Goal: Task Accomplishment & Management: Complete application form

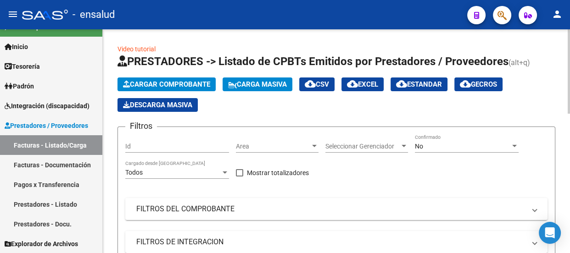
click at [160, 82] on span "Cargar Comprobante" at bounding box center [166, 84] width 87 height 8
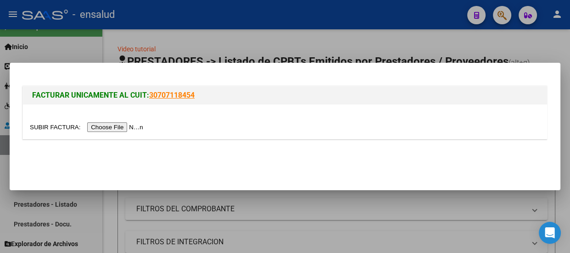
click at [141, 126] on input "file" at bounding box center [88, 127] width 116 height 10
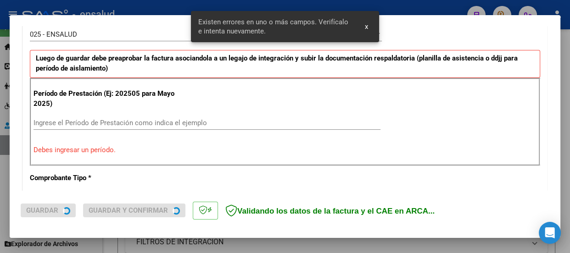
scroll to position [283, 0]
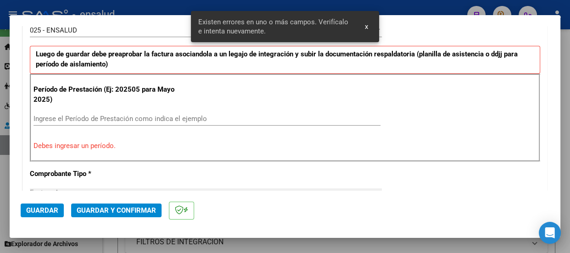
click at [41, 116] on input "Ingrese el Período de Prestación como indica el ejemplo" at bounding box center [206, 119] width 347 height 8
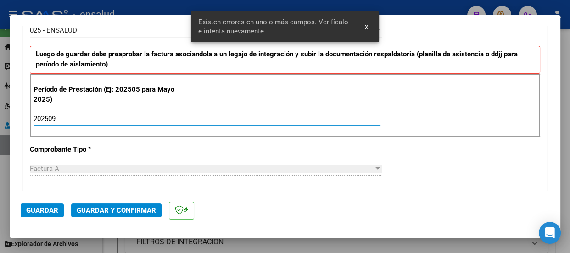
type input "202509"
click at [46, 209] on span "Guardar" at bounding box center [42, 210] width 32 height 8
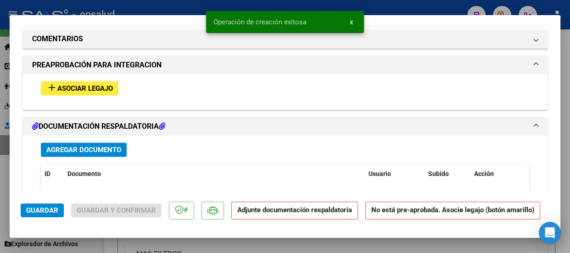
scroll to position [876, 0]
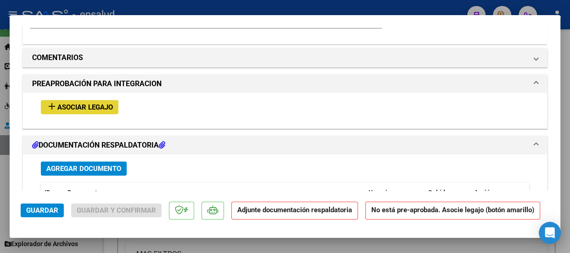
click at [87, 109] on span "Asociar Legajo" at bounding box center [85, 107] width 56 height 8
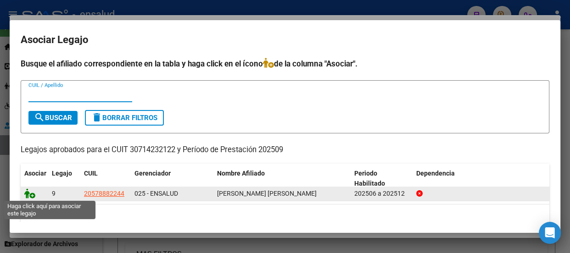
click at [33, 197] on icon at bounding box center [29, 194] width 11 height 10
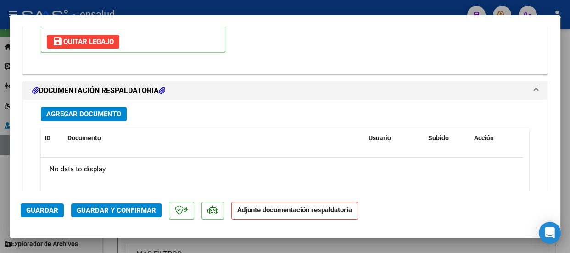
scroll to position [1067, 0]
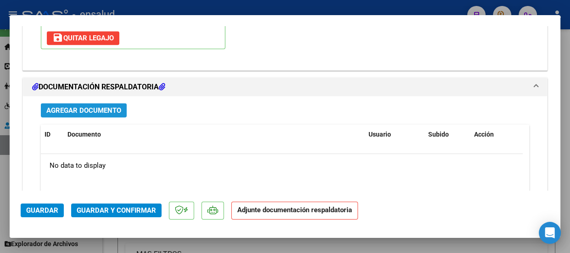
click at [103, 108] on span "Agregar Documento" at bounding box center [83, 110] width 75 height 8
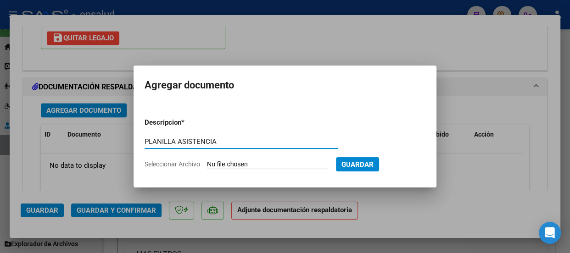
type input "PLANILLA ASISTENCIA"
click at [281, 164] on input "Seleccionar Archivo" at bounding box center [268, 165] width 122 height 9
type input "C:\fakepath\[PERSON_NAME] VIVIANI_202509_89_N_GSA _2-1409-PA.pdf"
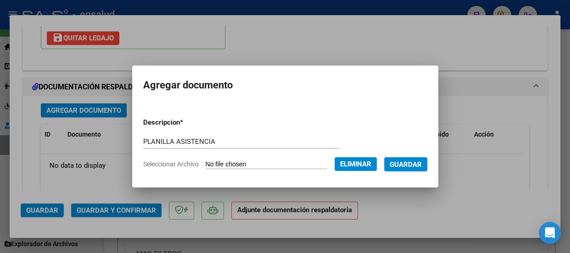
click at [413, 164] on span "Guardar" at bounding box center [406, 165] width 32 height 8
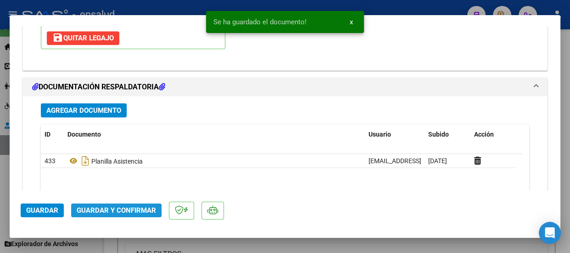
click at [106, 208] on span "Guardar y Confirmar" at bounding box center [116, 210] width 79 height 8
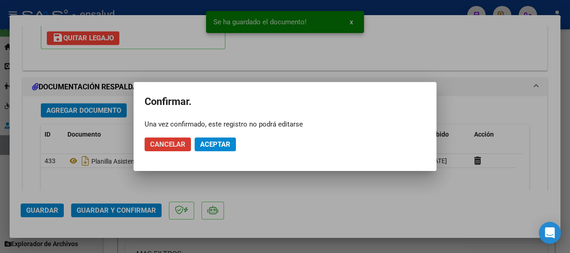
click at [221, 146] on span "Aceptar" at bounding box center [215, 144] width 30 height 8
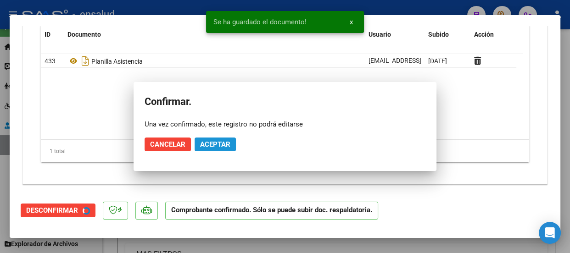
scroll to position [984, 0]
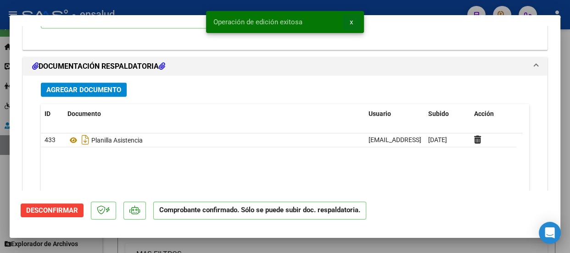
click at [351, 21] on span "x" at bounding box center [351, 22] width 3 height 8
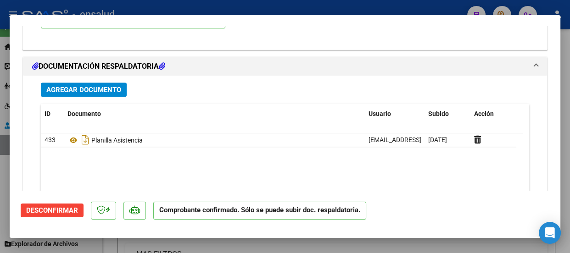
click at [340, 5] on div at bounding box center [285, 126] width 570 height 253
type input "$ 0,00"
